Goal: Information Seeking & Learning: Understand process/instructions

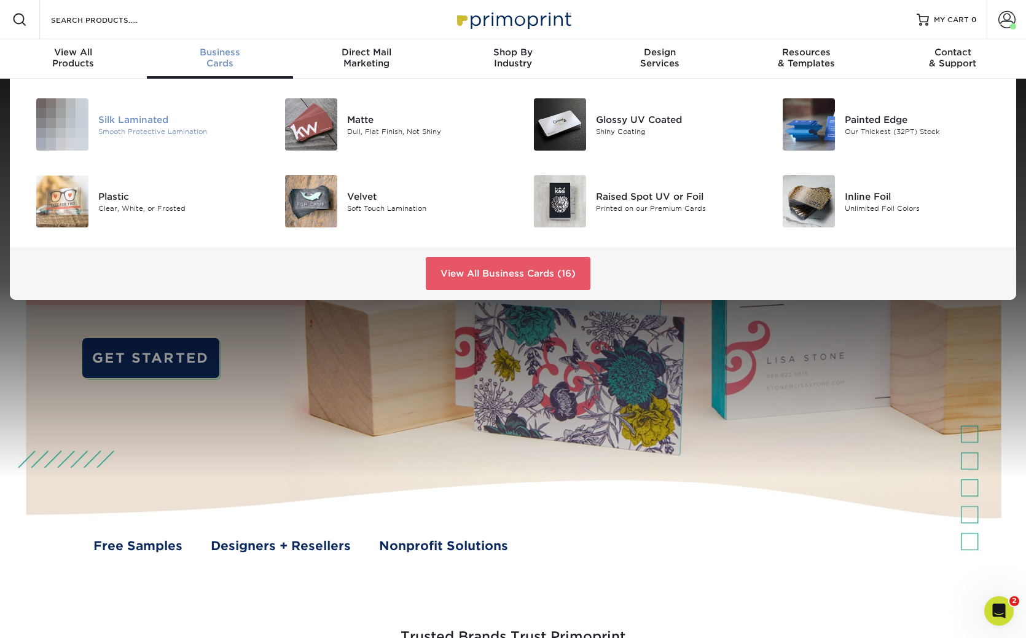
click at [162, 117] on div "Silk Laminated" at bounding box center [176, 119] width 157 height 14
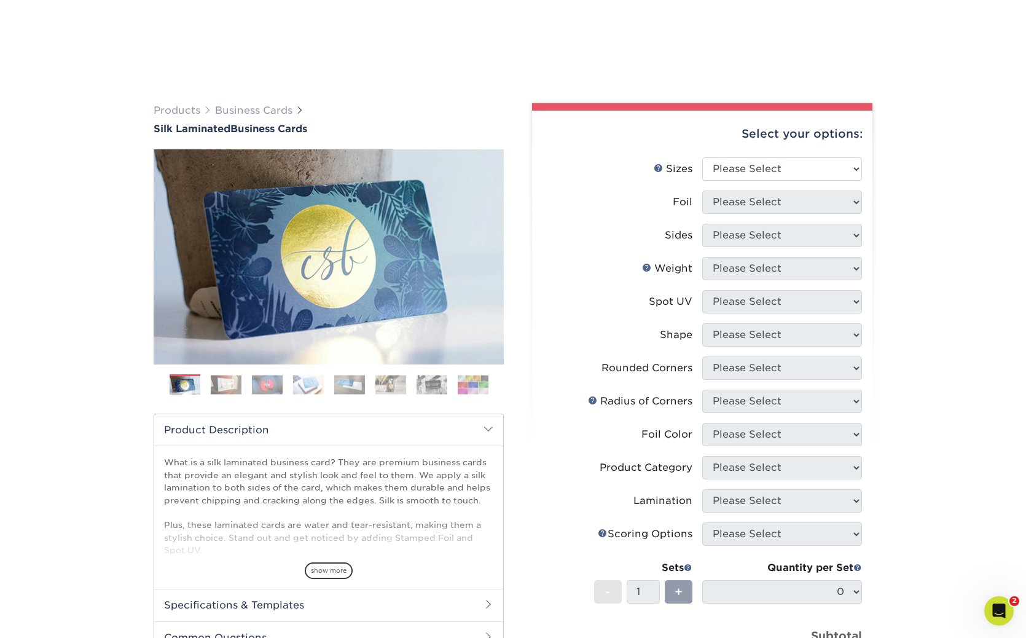
scroll to position [424, 0]
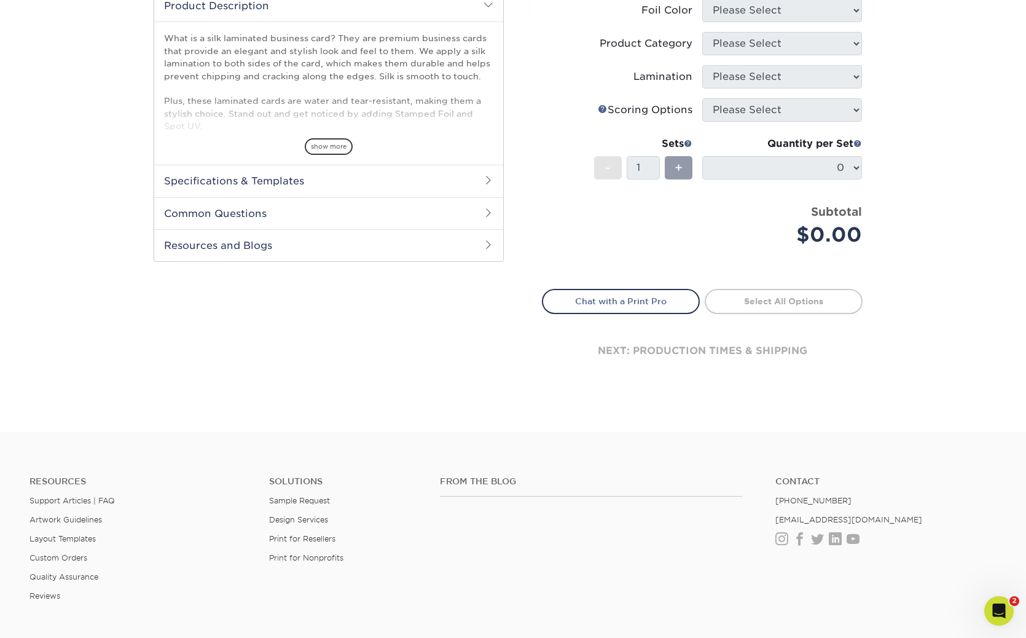
click at [248, 181] on h2 "Specifications & Templates" at bounding box center [328, 181] width 349 height 32
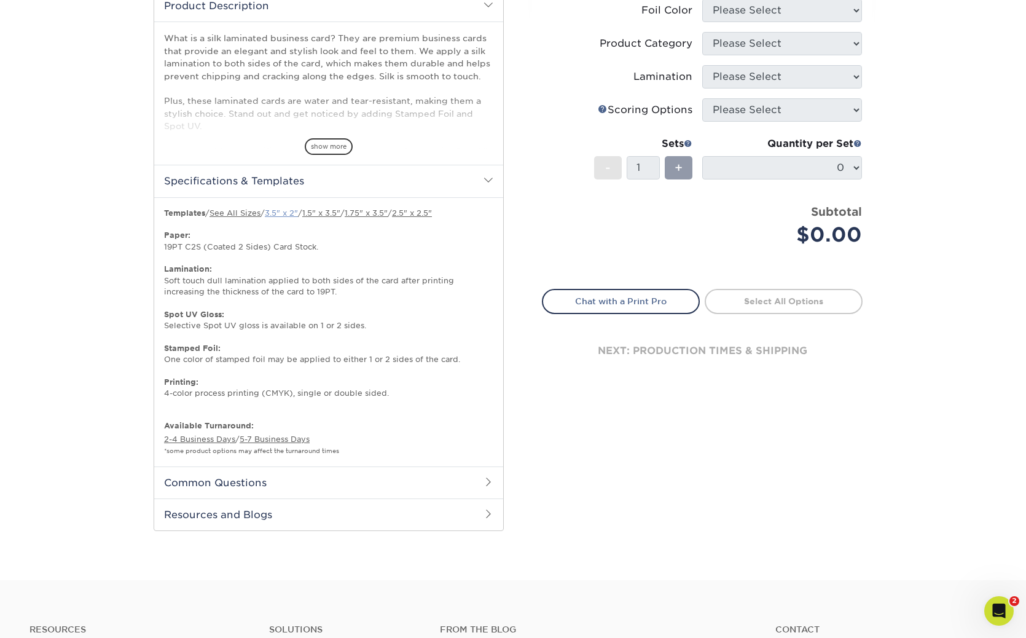
click at [295, 214] on link "3.5" x 2"" at bounding box center [281, 212] width 33 height 9
